Goal: Complete application form

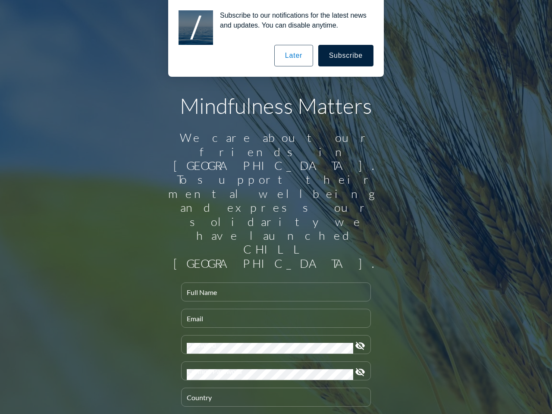
click at [273, 290] on input "Full Name" at bounding box center [276, 295] width 179 height 11
click at [273, 317] on input "Email" at bounding box center [276, 322] width 179 height 11
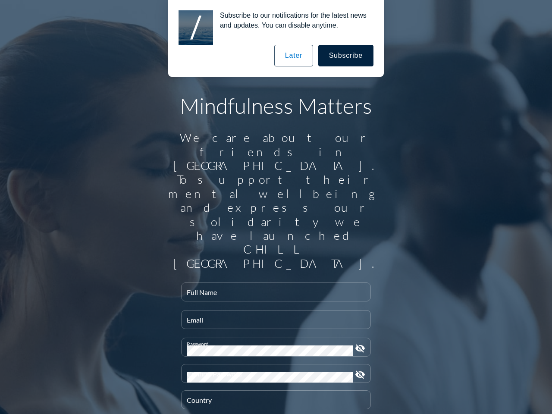
click at [273, 338] on div "Password" at bounding box center [270, 347] width 167 height 18
click at [357, 344] on icon "visibility_off" at bounding box center [360, 349] width 10 height 10
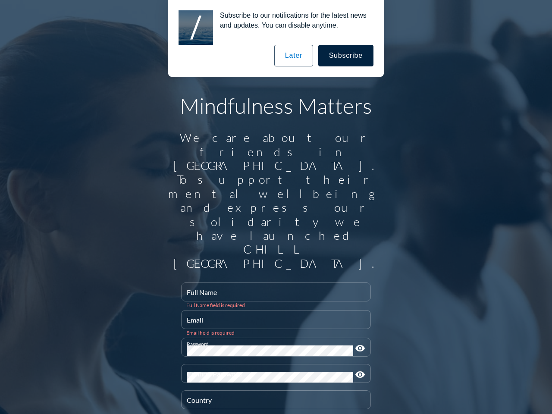
click at [273, 365] on div "Confirm Password" at bounding box center [270, 374] width 167 height 18
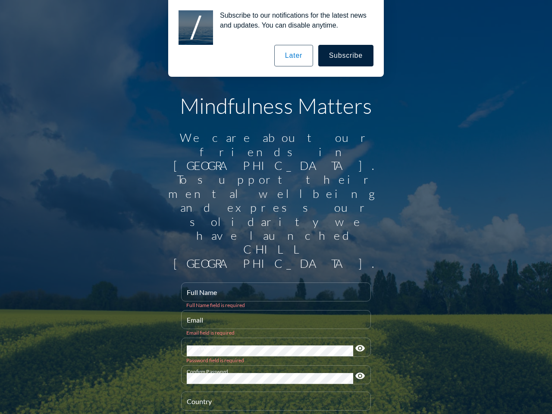
click at [357, 371] on icon "visibility" at bounding box center [360, 376] width 10 height 10
click at [273, 392] on div "Country" at bounding box center [276, 401] width 179 height 18
click at [347, 56] on button "Subscribe" at bounding box center [346, 56] width 55 height 22
